Goal: Information Seeking & Learning: Learn about a topic

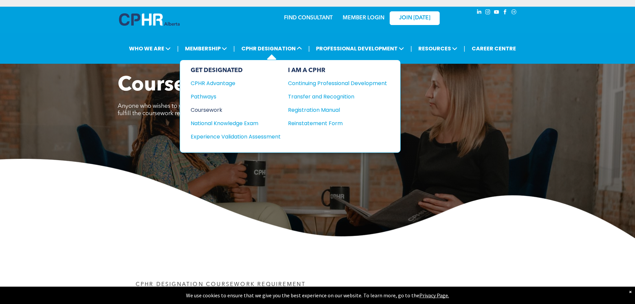
click at [212, 108] on div "Coursework" at bounding box center [231, 110] width 81 height 8
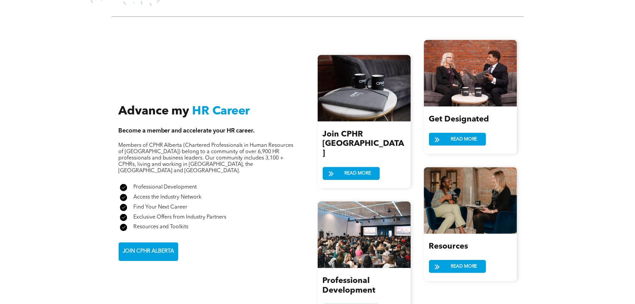
scroll to position [691, 0]
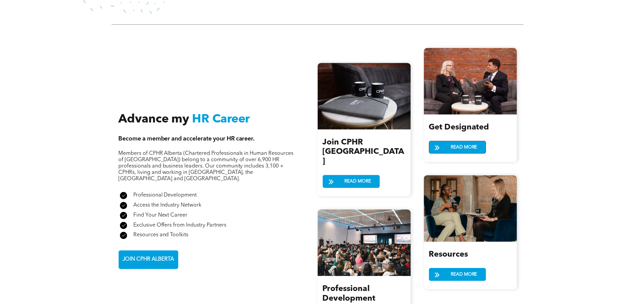
click at [461, 141] on span "READ MORE" at bounding box center [464, 147] width 31 height 12
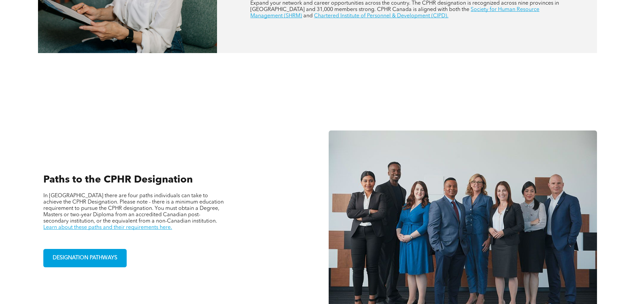
scroll to position [400, 0]
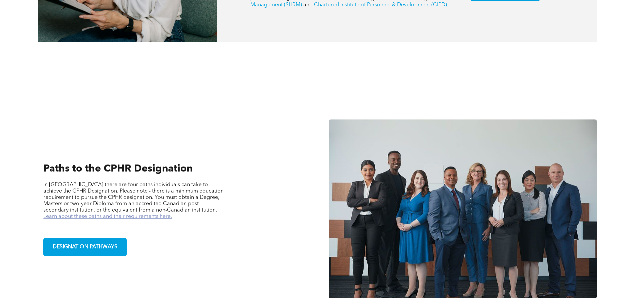
click at [172, 214] on link "Learn about these paths and their requirements here." at bounding box center [107, 216] width 129 height 5
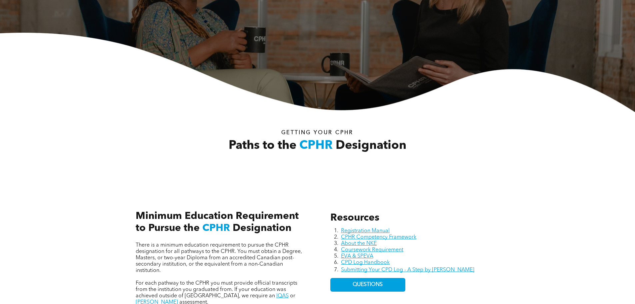
scroll to position [167, 0]
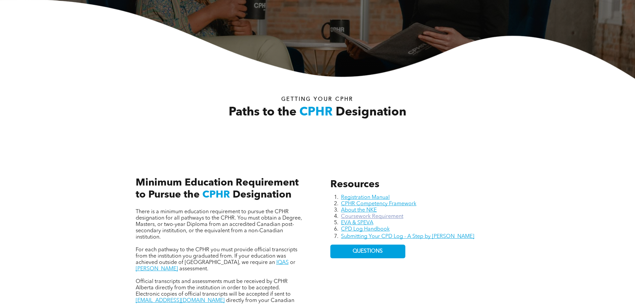
click at [358, 217] on link "Coursework Requirement" at bounding box center [372, 216] width 62 height 5
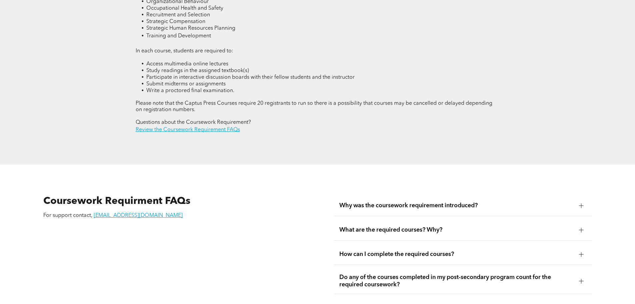
scroll to position [1101, 0]
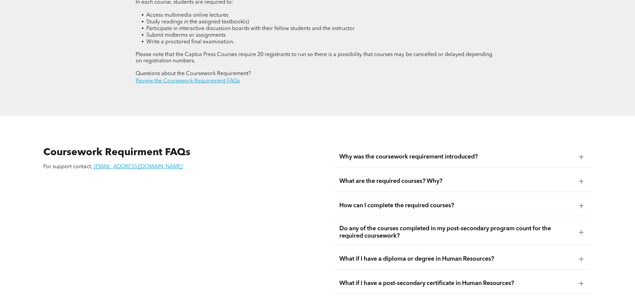
click at [429, 177] on span "What are the required courses? Why?" at bounding box center [457, 180] width 234 height 7
